Goal: Task Accomplishment & Management: Manage account settings

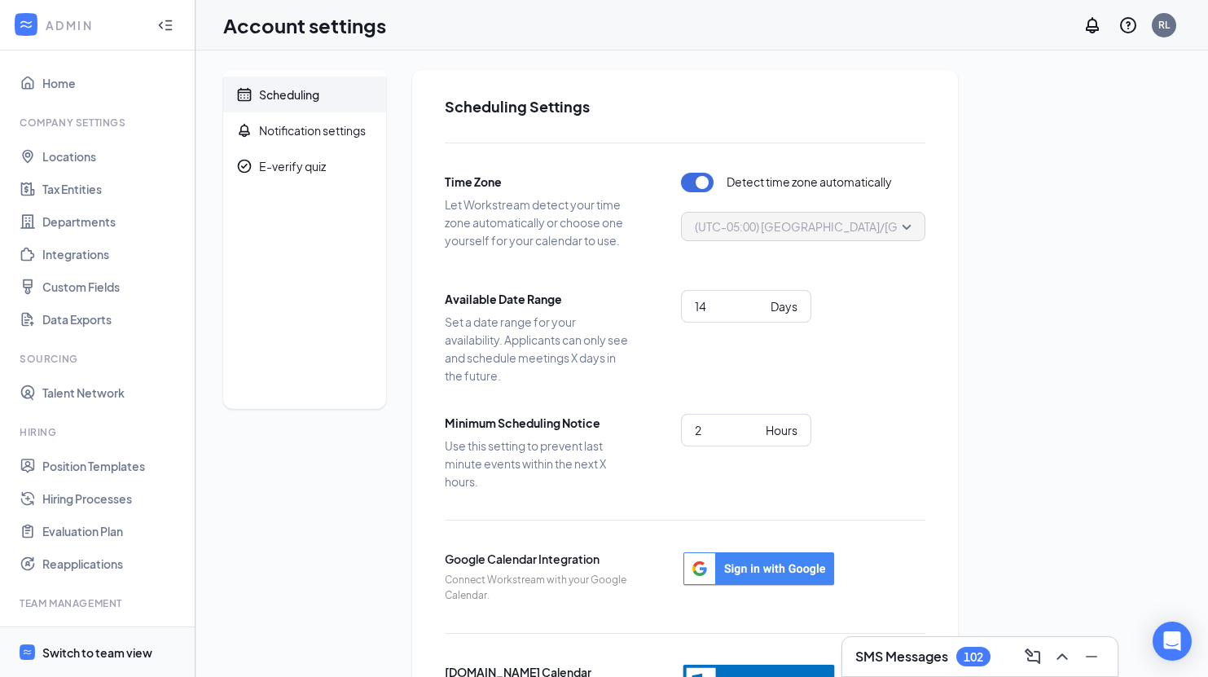
click at [119, 649] on div "Switch to team view" at bounding box center [97, 652] width 110 height 16
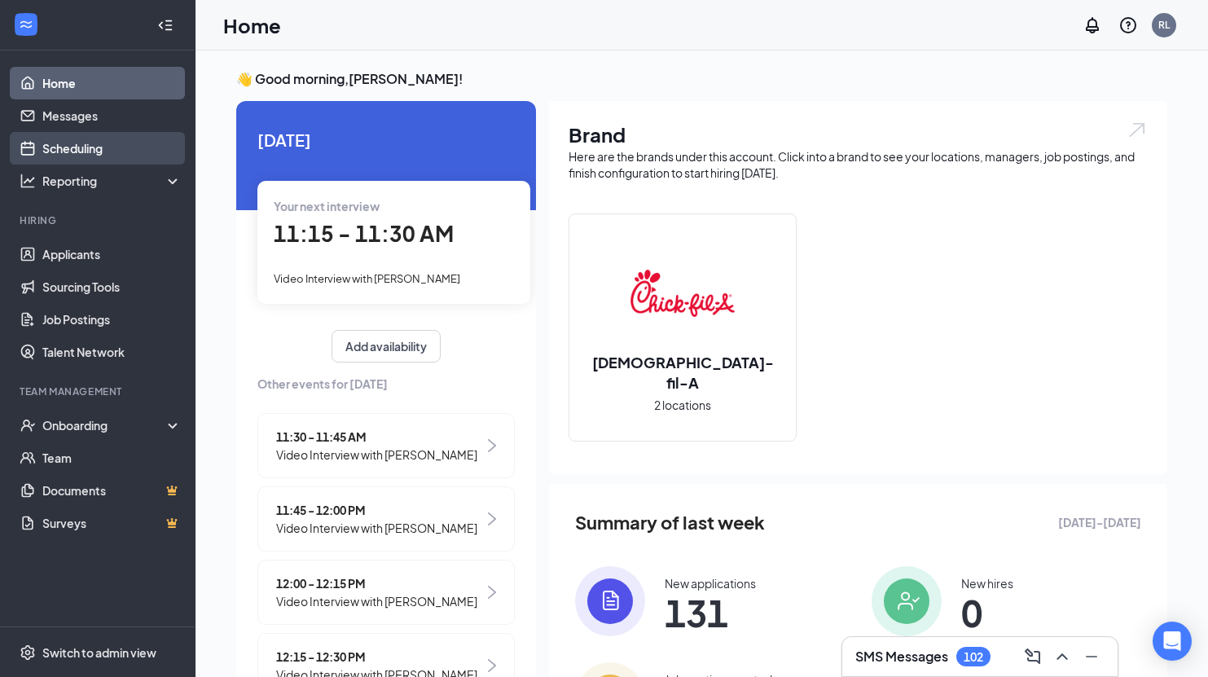
click at [88, 156] on link "Scheduling" at bounding box center [111, 148] width 139 height 33
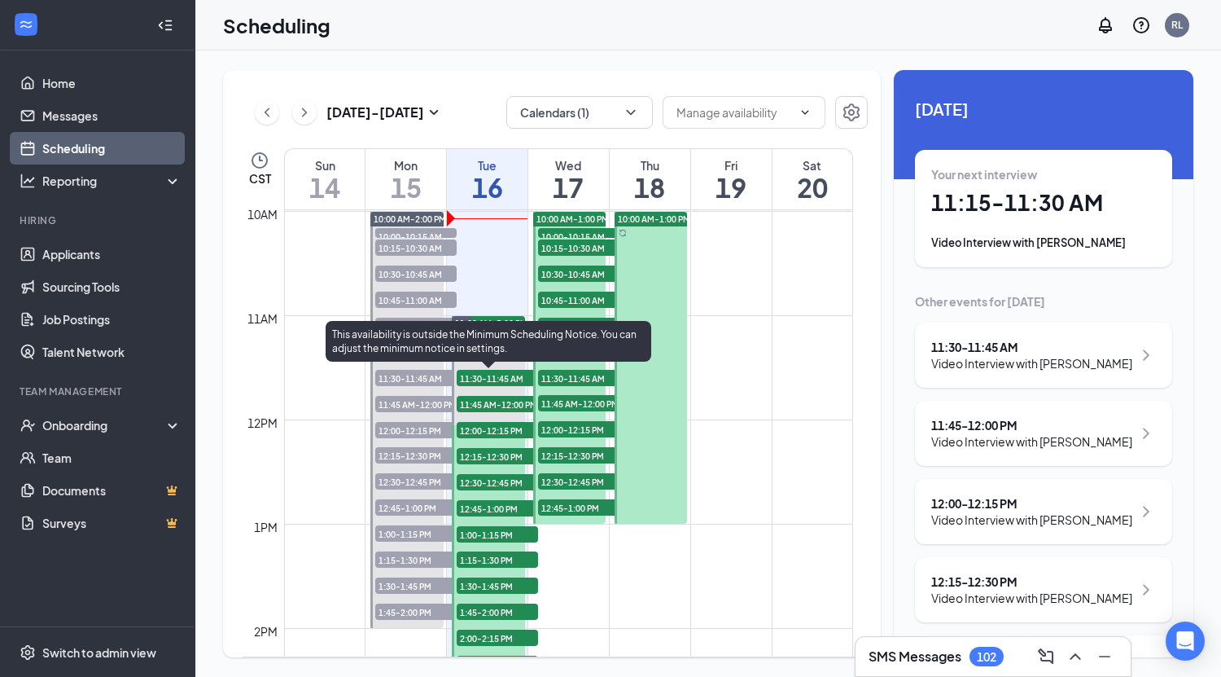
scroll to position [1043, 0]
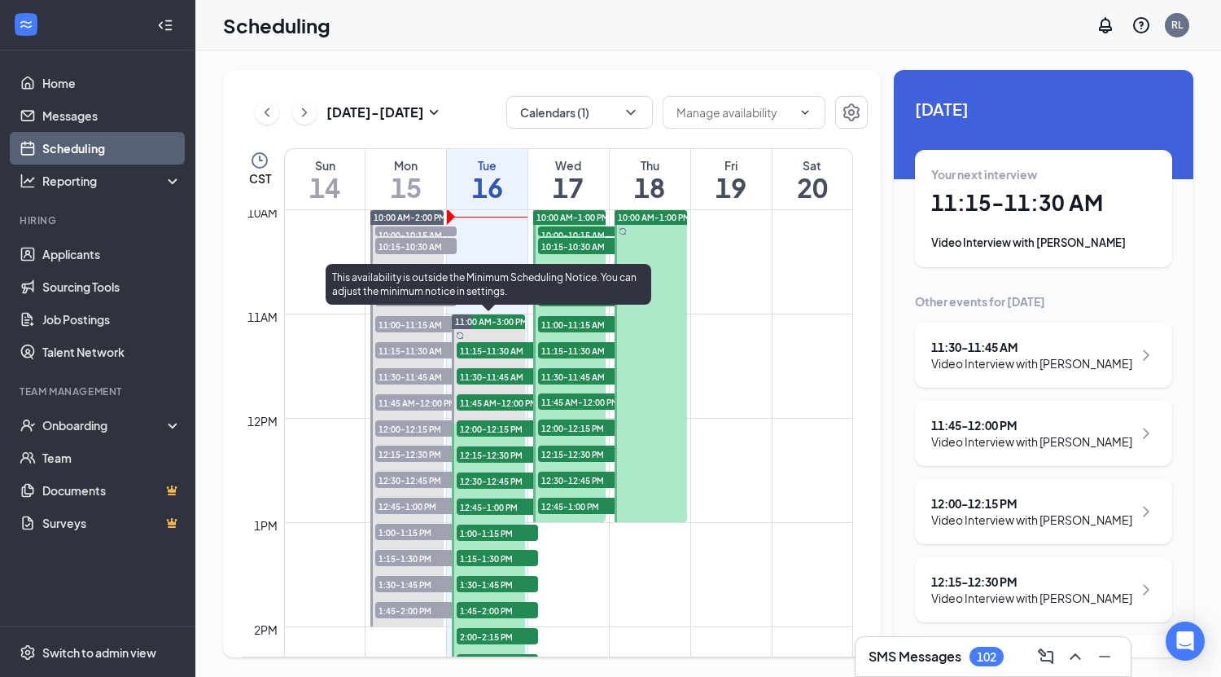
click at [506, 321] on span "11:00 AM-3:00 PM" at bounding box center [491, 321] width 72 height 11
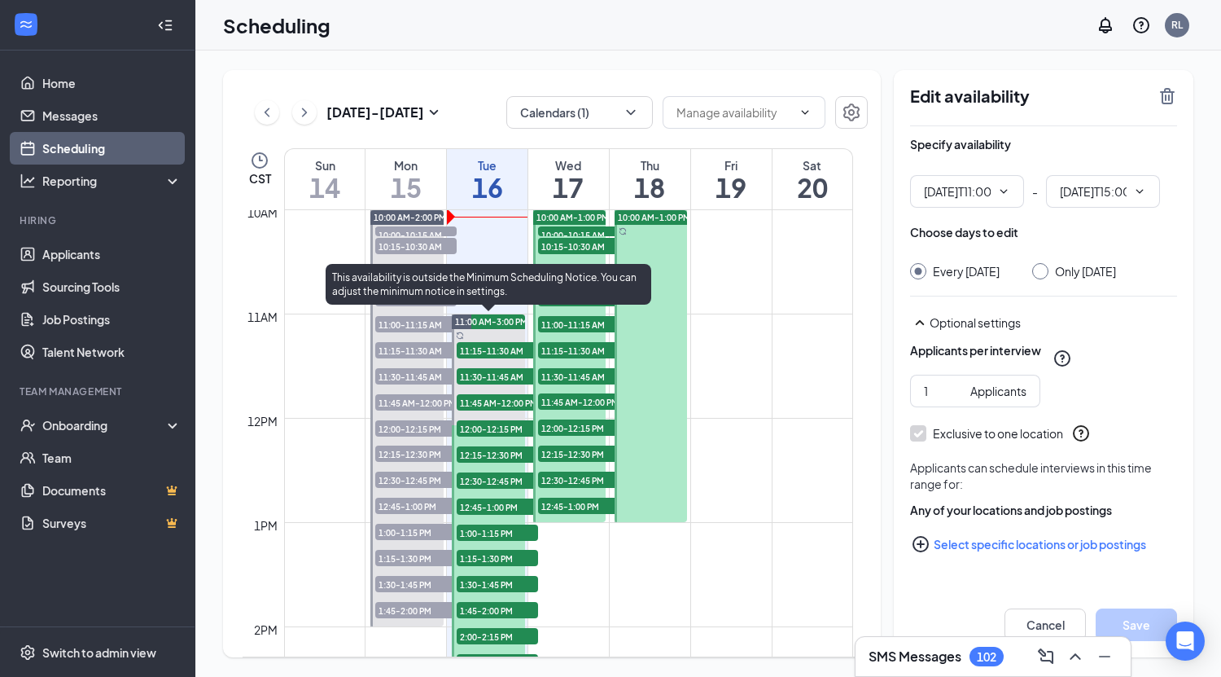
scroll to position [1353, 0]
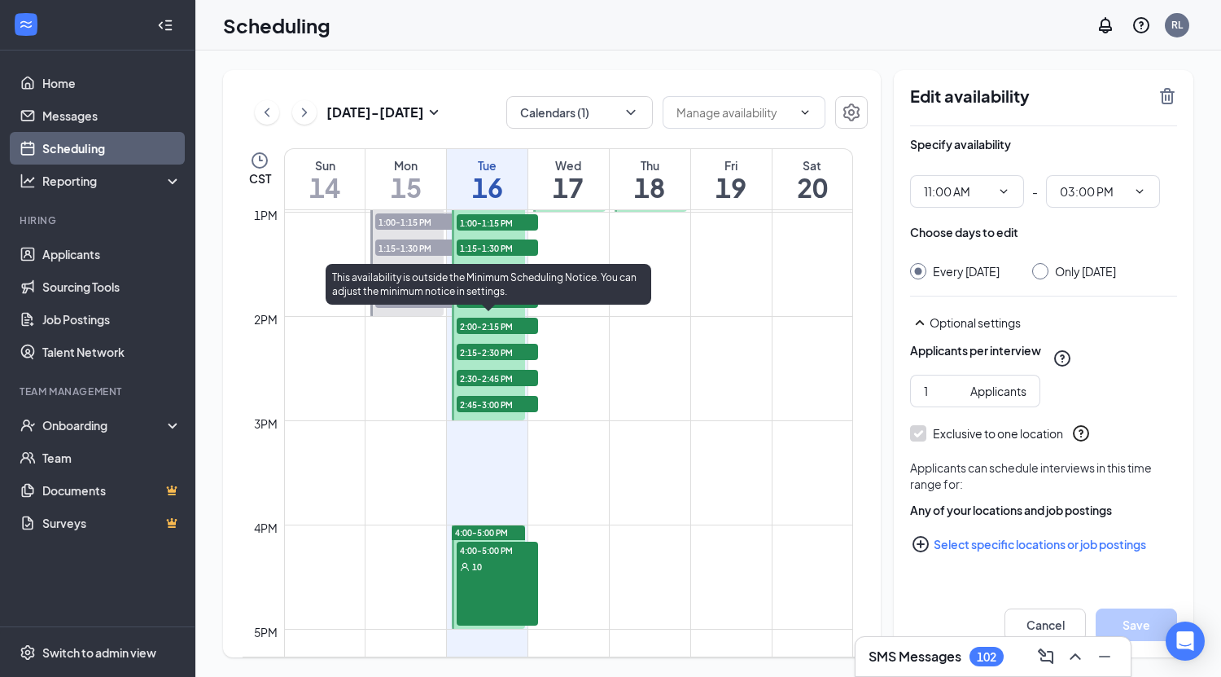
click at [480, 17] on span "11:00 AM-3:00 PM" at bounding box center [491, 11] width 72 height 11
type input "11:00 AM"
type input "03:00 PM"
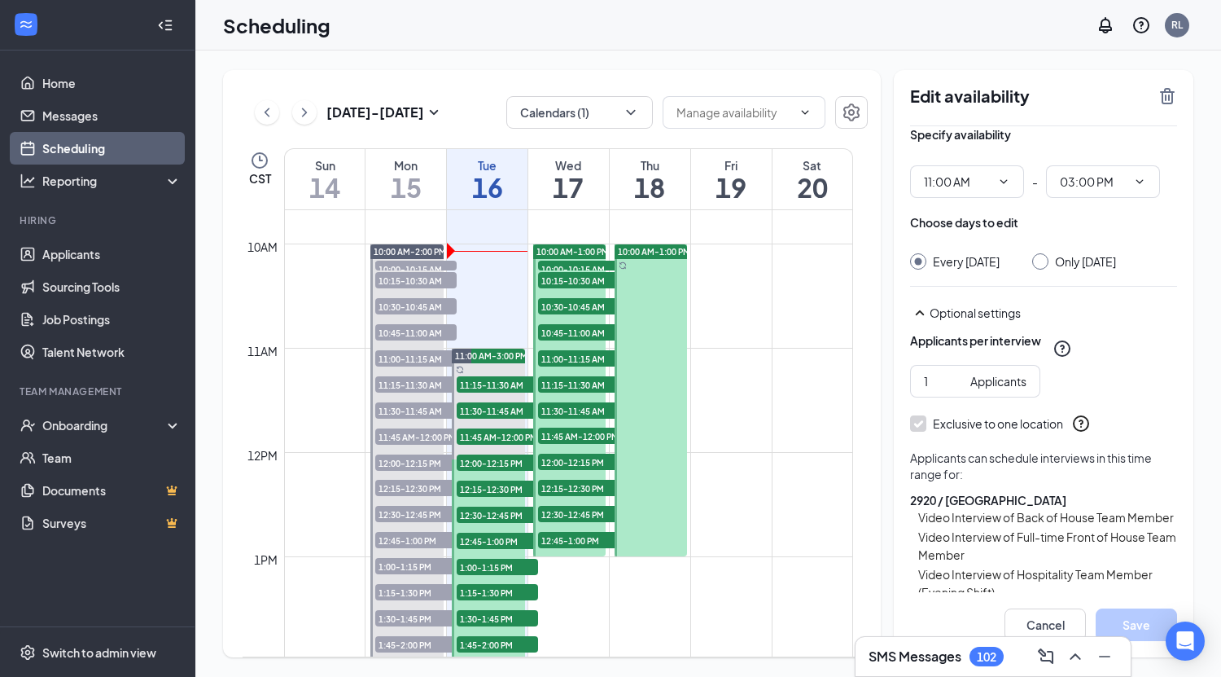
scroll to position [0, 0]
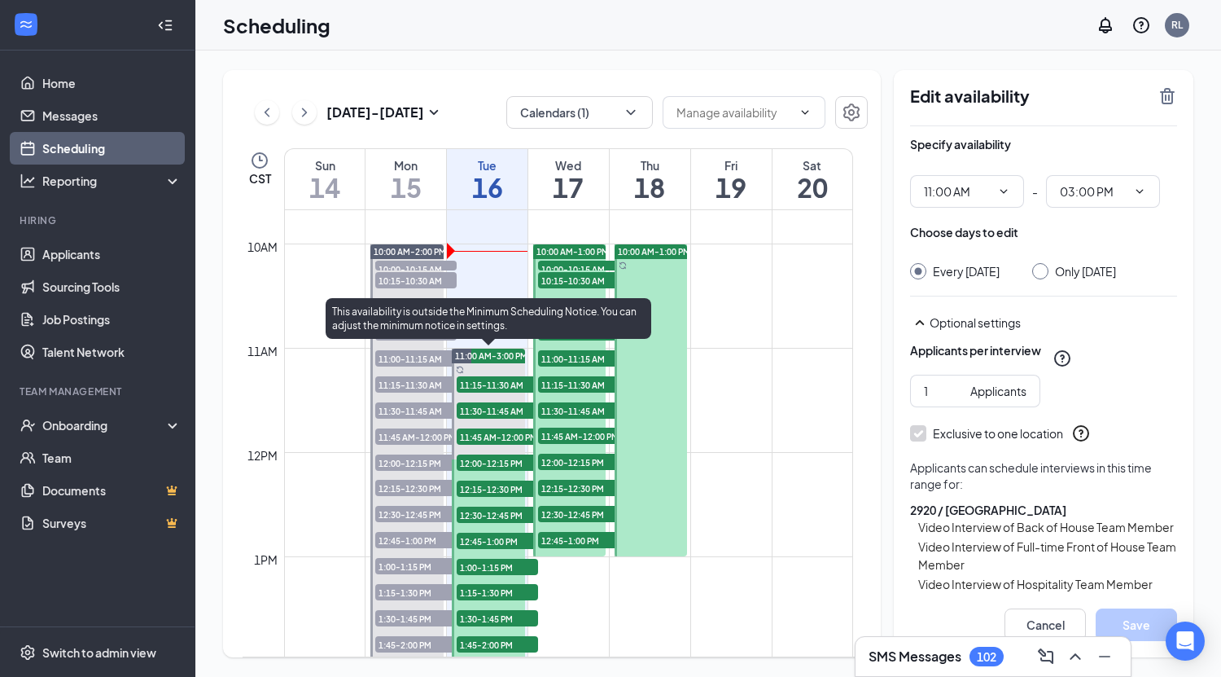
click at [493, 354] on span "11:00 AM-3:00 PM" at bounding box center [491, 355] width 72 height 11
click at [506, 388] on span "11:15-11:30 AM" at bounding box center [497, 384] width 81 height 16
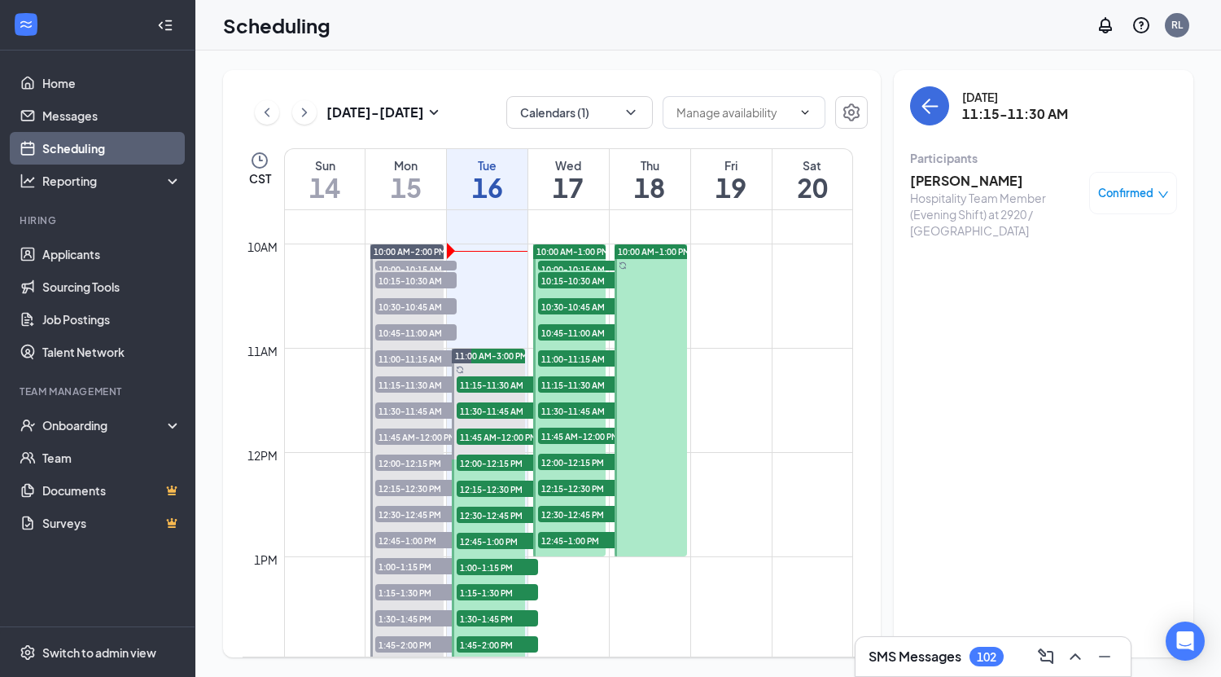
click at [609, 180] on h3 "[PERSON_NAME]" at bounding box center [995, 181] width 171 height 18
